Goal: Task Accomplishment & Management: Use online tool/utility

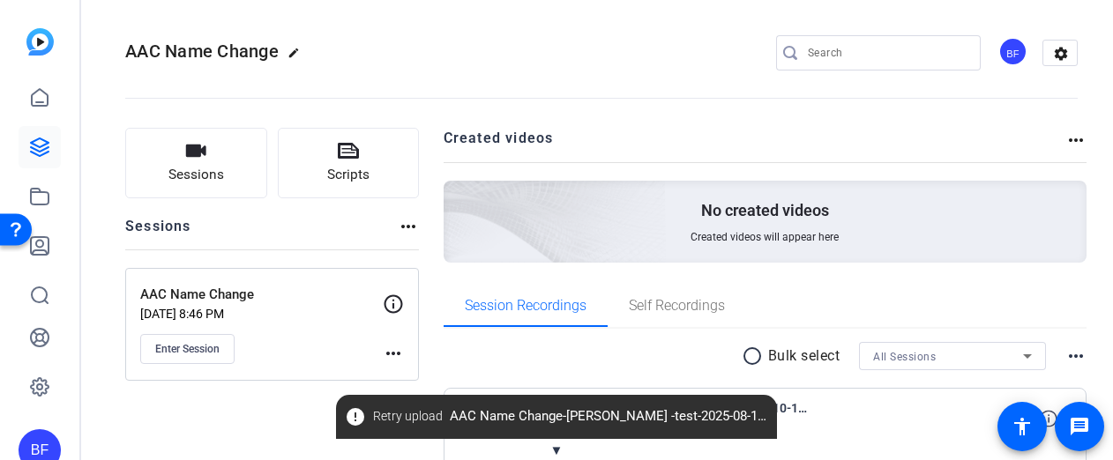
click at [42, 452] on div "BF" at bounding box center [40, 450] width 42 height 42
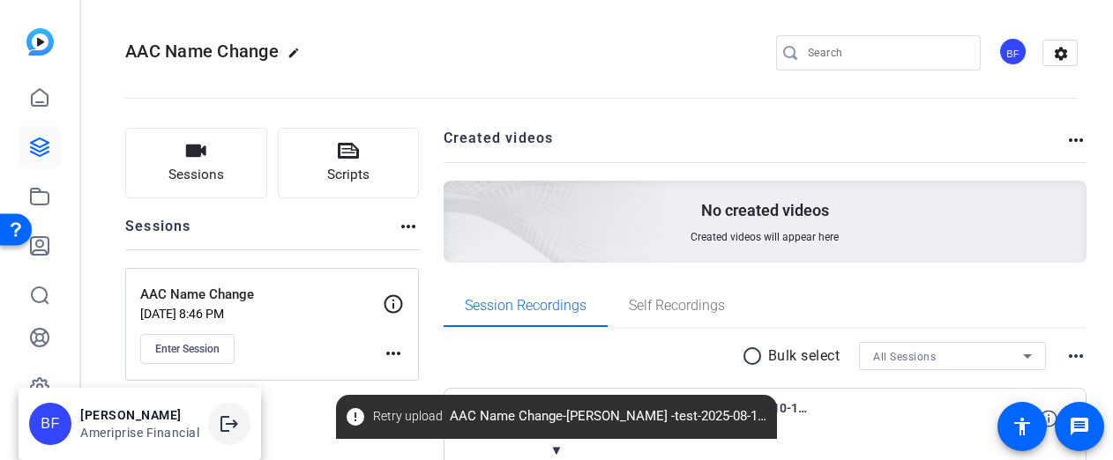
click at [235, 416] on mat-icon "logout" at bounding box center [229, 423] width 21 height 21
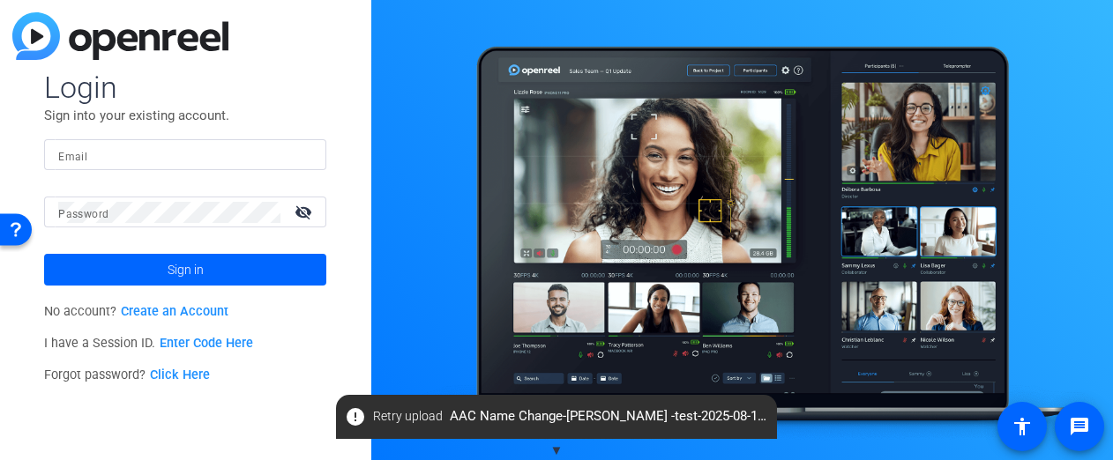
click at [185, 336] on link "Enter Code Here" at bounding box center [206, 343] width 93 height 15
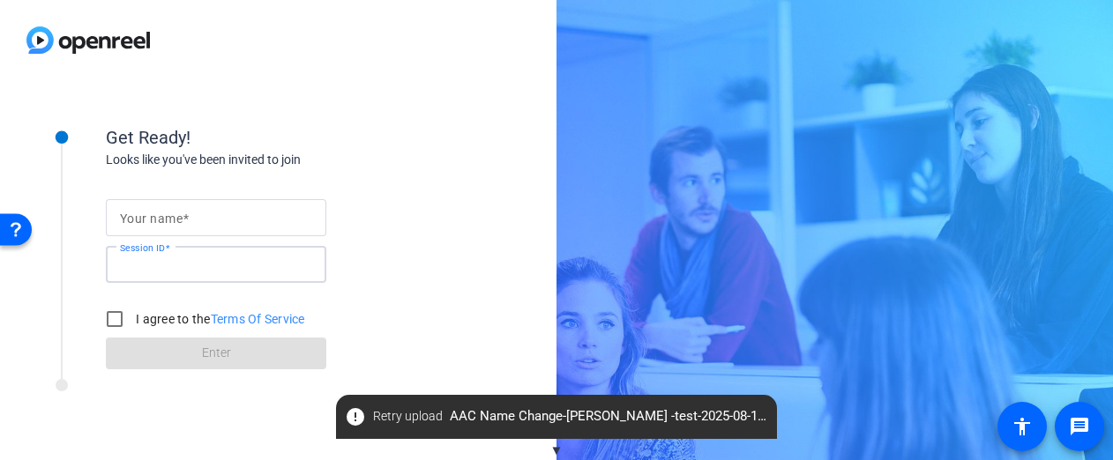
click at [227, 264] on input "Session ID" at bounding box center [216, 264] width 192 height 21
type input "CBQc"
click at [226, 219] on input "Your name" at bounding box center [216, 217] width 192 height 21
type input "[PERSON_NAME]"
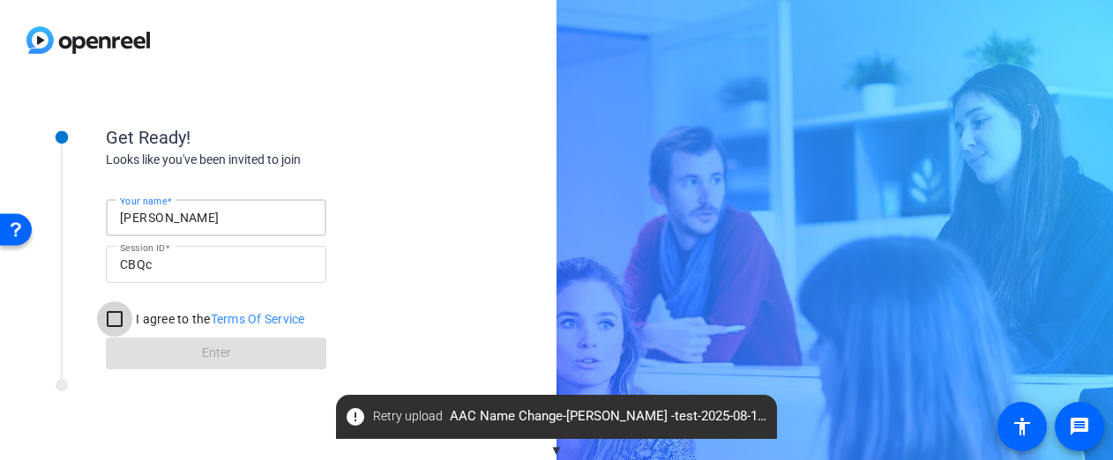
click at [117, 309] on input "I agree to the Terms Of Service" at bounding box center [114, 319] width 35 height 35
checkbox input "true"
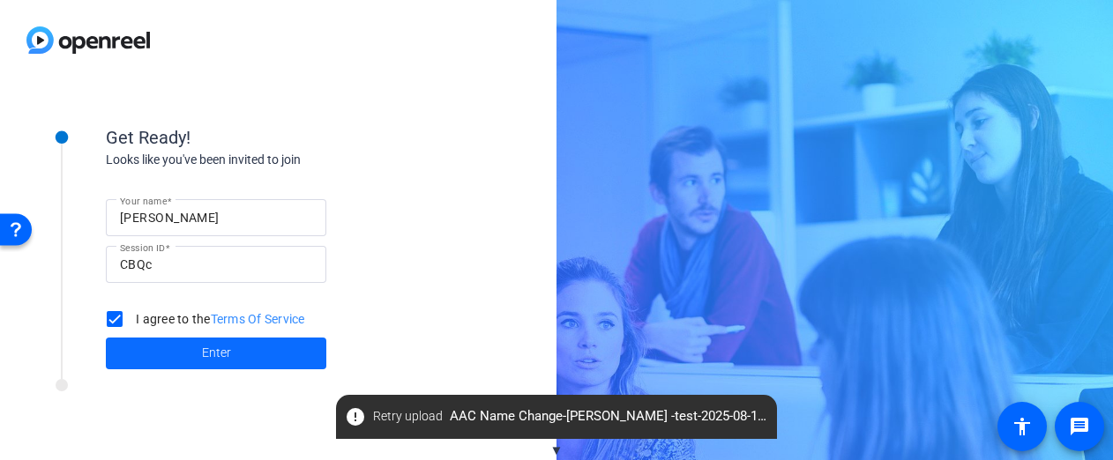
click at [158, 358] on span at bounding box center [216, 353] width 220 height 42
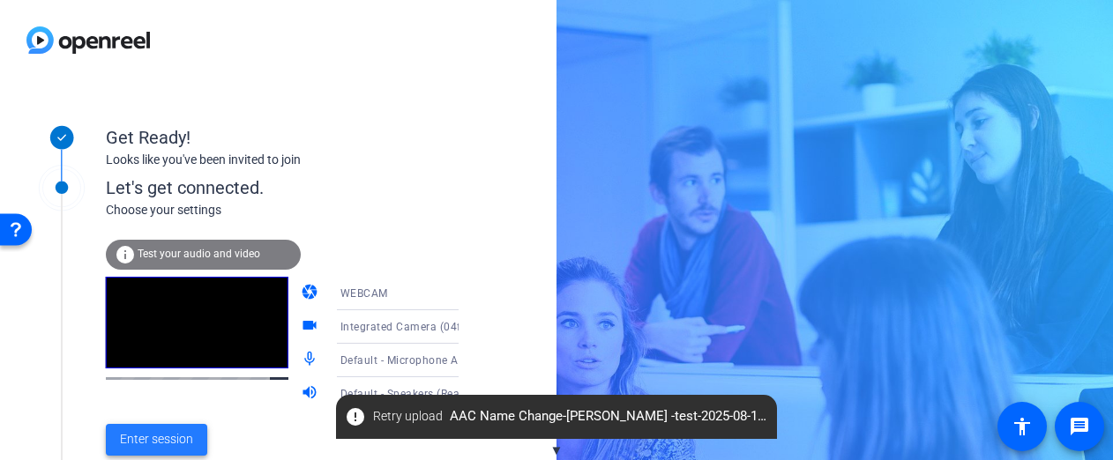
click at [167, 436] on span "Enter session" at bounding box center [156, 439] width 73 height 19
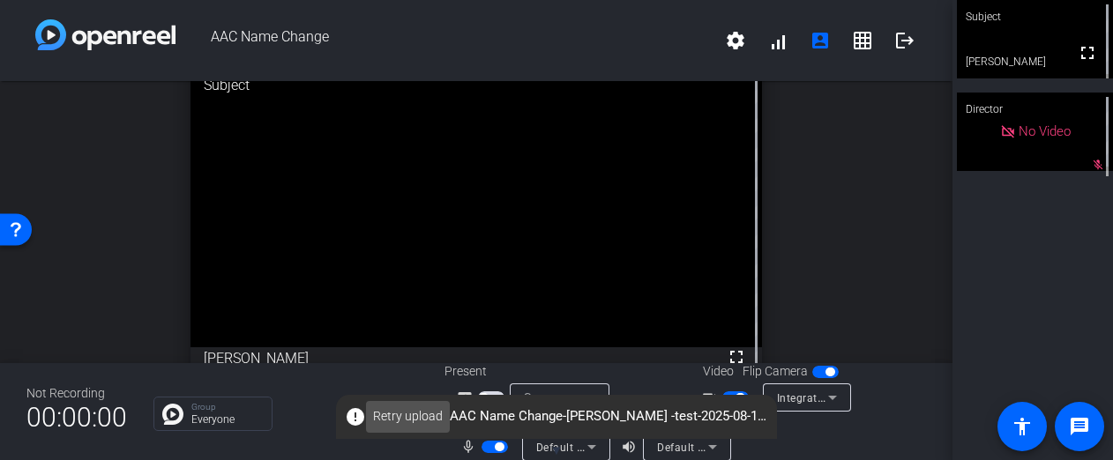
click at [420, 423] on span "Retry upload" at bounding box center [408, 416] width 70 height 19
